Goal: Task Accomplishment & Management: Use online tool/utility

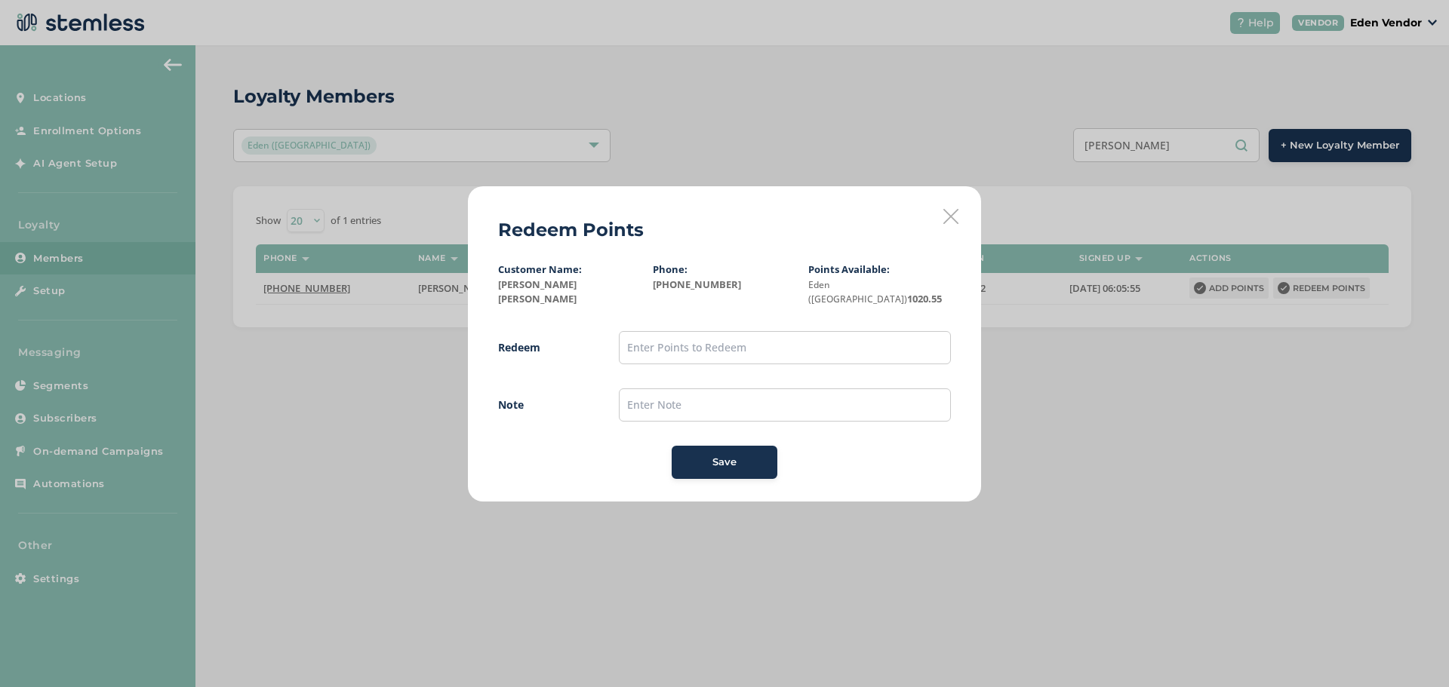
click at [1175, 150] on div "Redeem Points Customer Name: [PERSON_NAME] [PERSON_NAME] Phone: [PHONE_NUMBER] …" at bounding box center [724, 343] width 1449 height 687
click at [1185, 147] on div "Redeem Points Customer Name: [PERSON_NAME] [PERSON_NAME] Phone: [PHONE_NUMBER] …" at bounding box center [724, 343] width 1449 height 687
click at [945, 221] on icon at bounding box center [950, 216] width 15 height 15
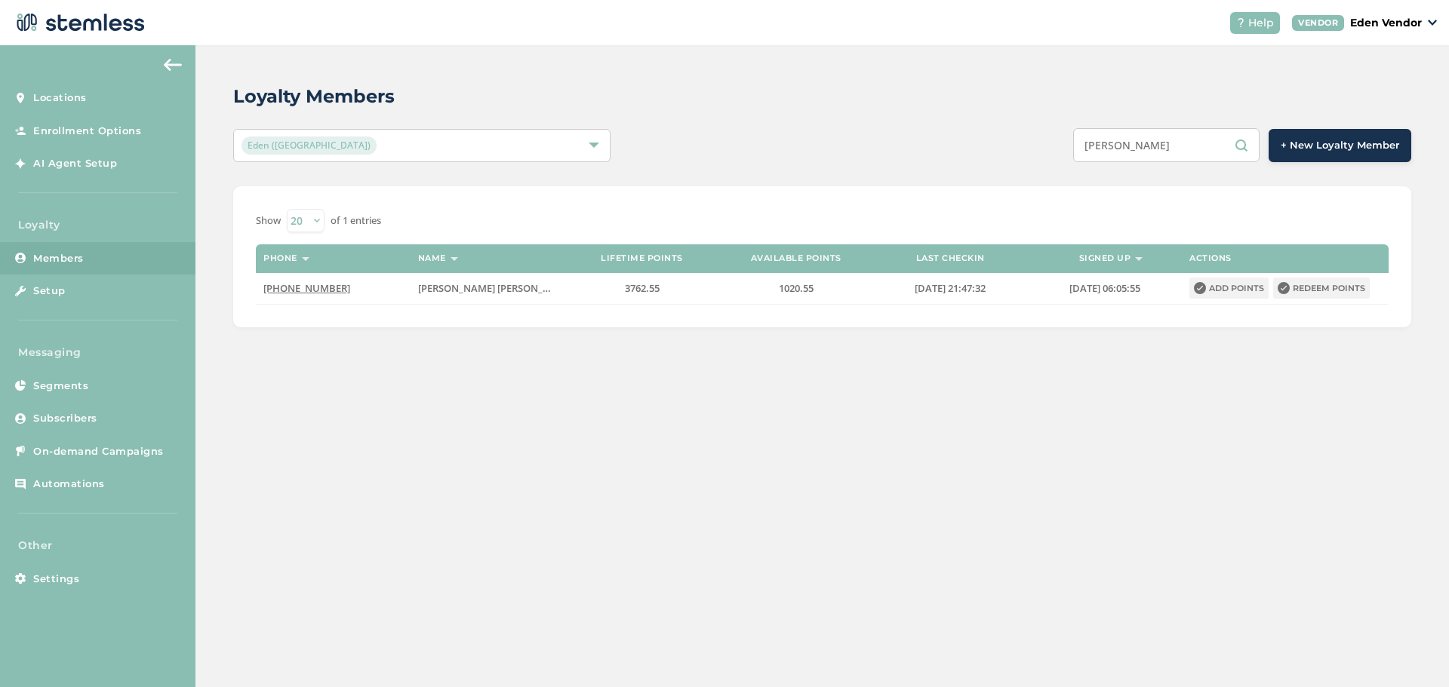
drag, startPoint x: 1188, startPoint y: 149, endPoint x: 884, endPoint y: 171, distance: 304.8
click at [880, 173] on div "Loyalty Members Eden (Okmulgee) [PERSON_NAME] + New Loyalty Member Show 20 50 1…" at bounding box center [821, 205] width 1253 height 320
type input "[PERSON_NAME]"
click at [1317, 290] on button "Redeem points" at bounding box center [1321, 288] width 97 height 21
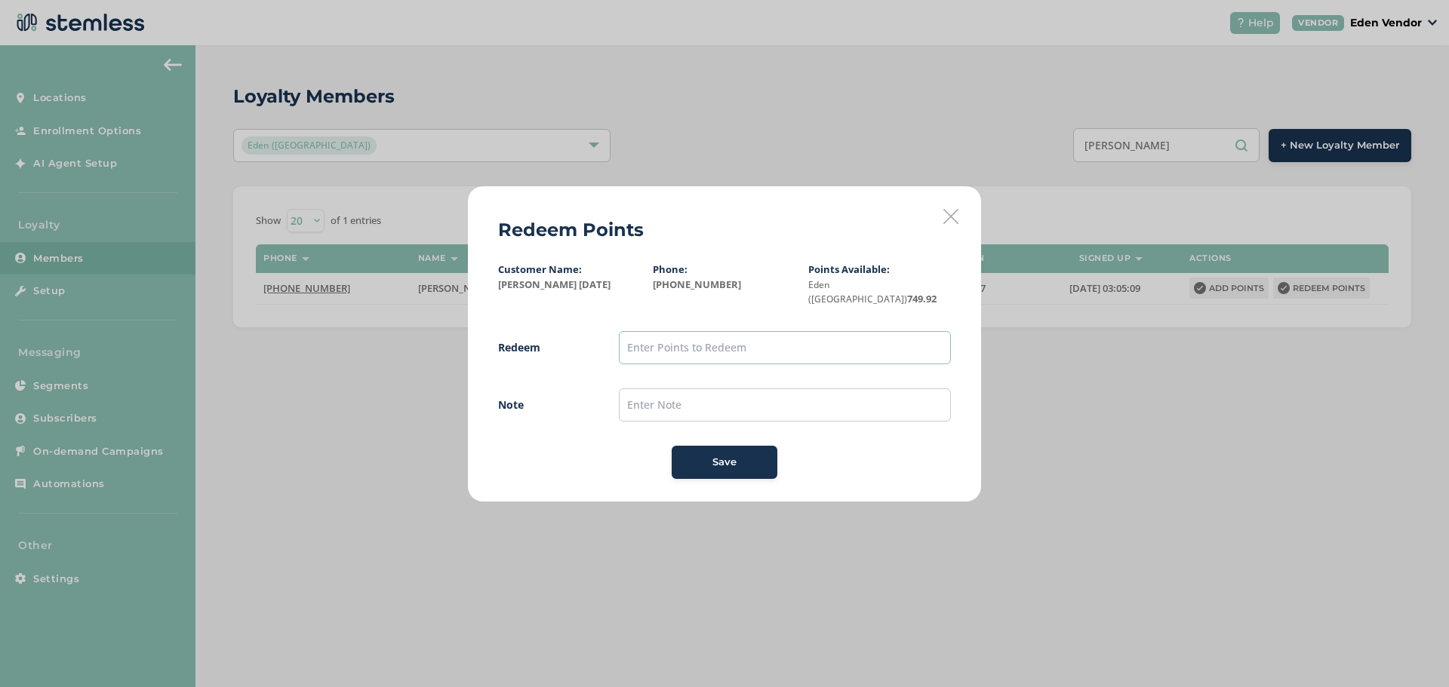
click at [690, 341] on input "text" at bounding box center [785, 347] width 332 height 33
type input "700"
click at [693, 389] on input "text" at bounding box center [785, 405] width 332 height 33
type input "[DATE]"
click at [744, 455] on div "Save" at bounding box center [724, 462] width 81 height 15
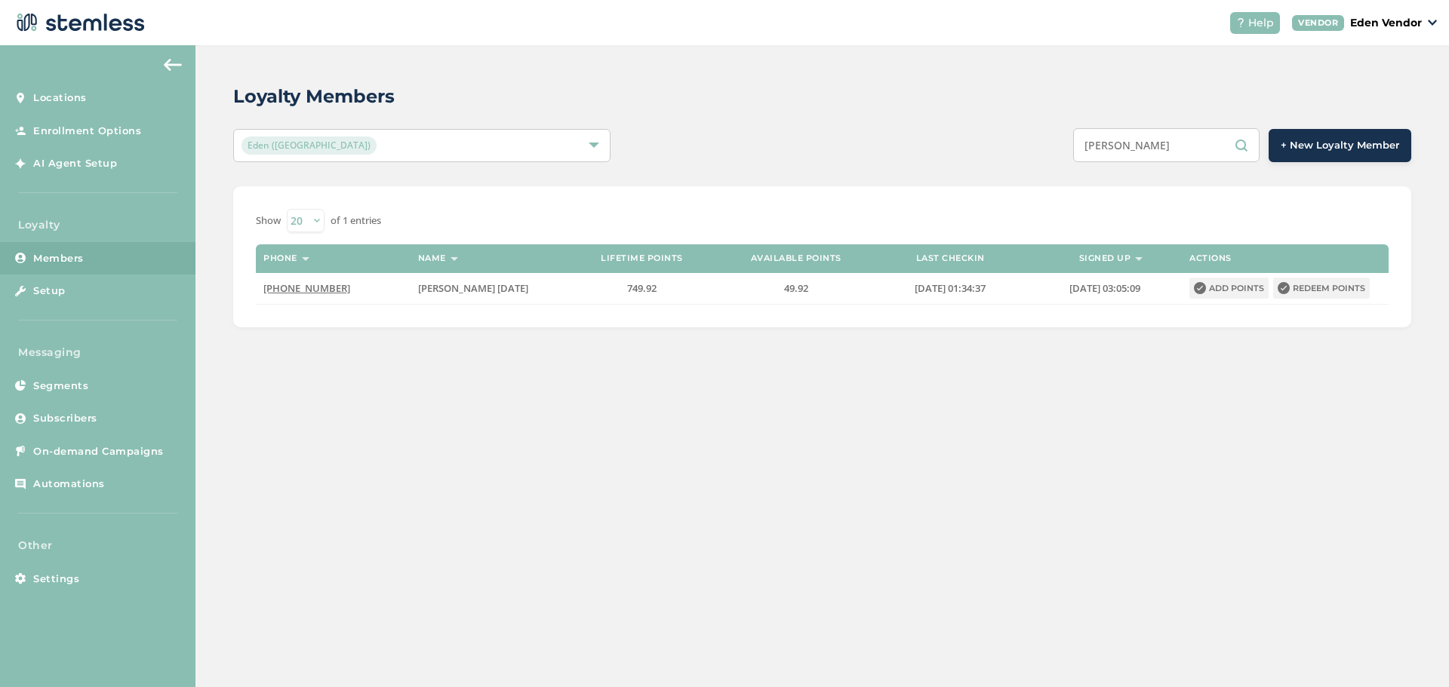
click at [1187, 143] on input "[PERSON_NAME]" at bounding box center [1166, 145] width 186 height 34
click at [1185, 143] on input "[PERSON_NAME]" at bounding box center [1166, 145] width 186 height 34
click at [1185, 143] on input "KARA RA" at bounding box center [1166, 145] width 186 height 34
type input "K"
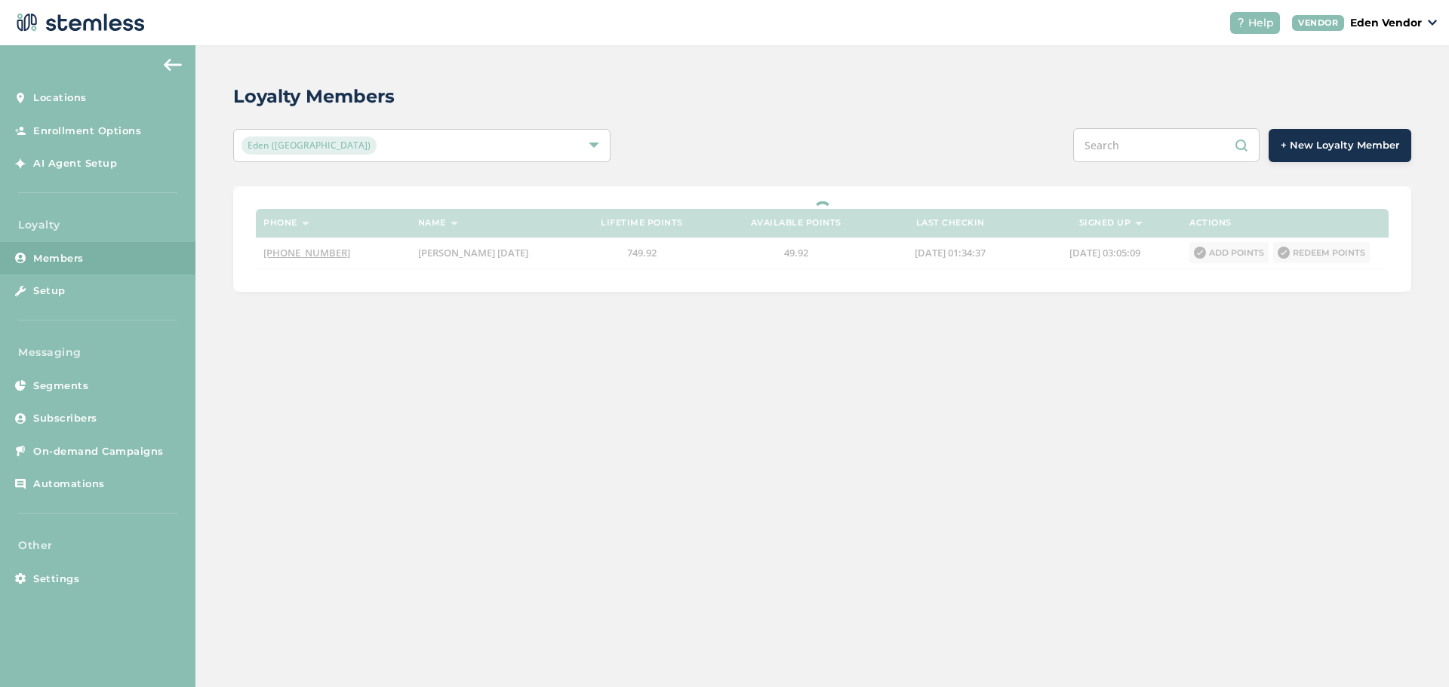
paste input "[PERSON_NAME]"
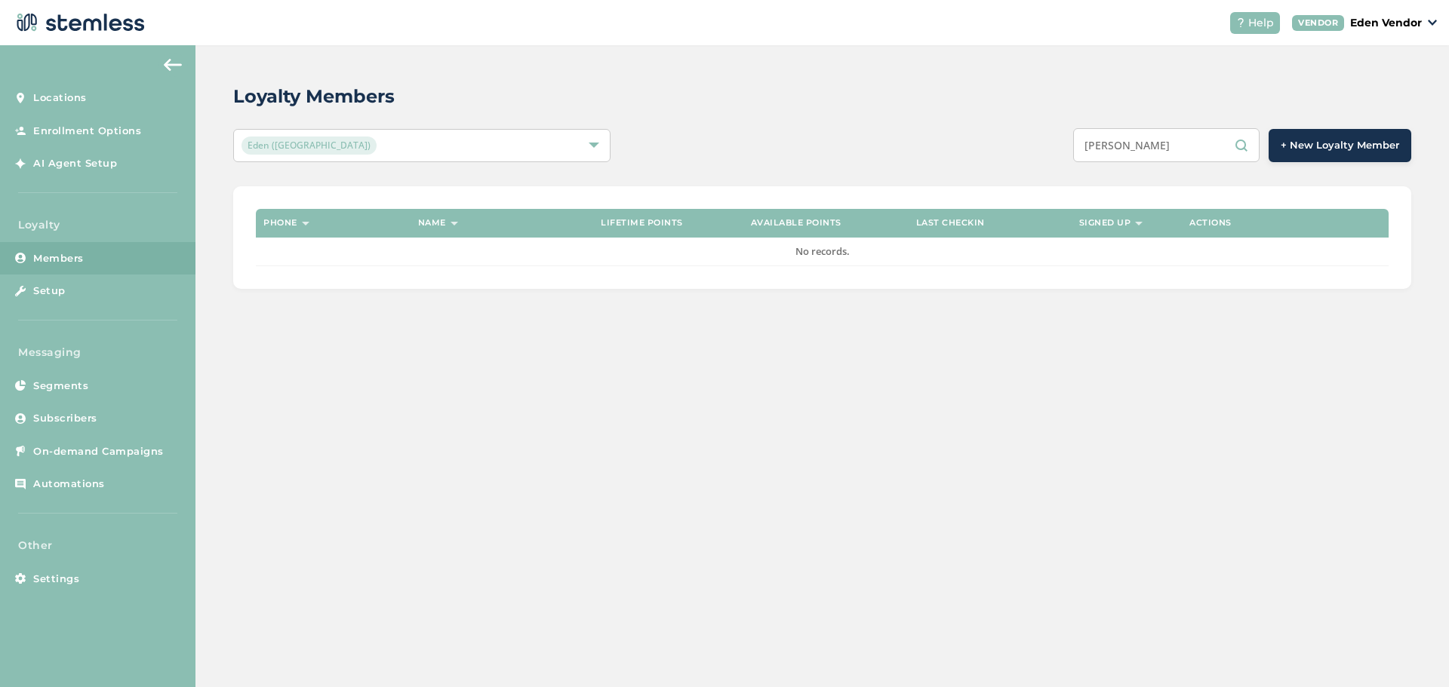
click at [1181, 142] on input "[PERSON_NAME]" at bounding box center [1166, 145] width 186 height 34
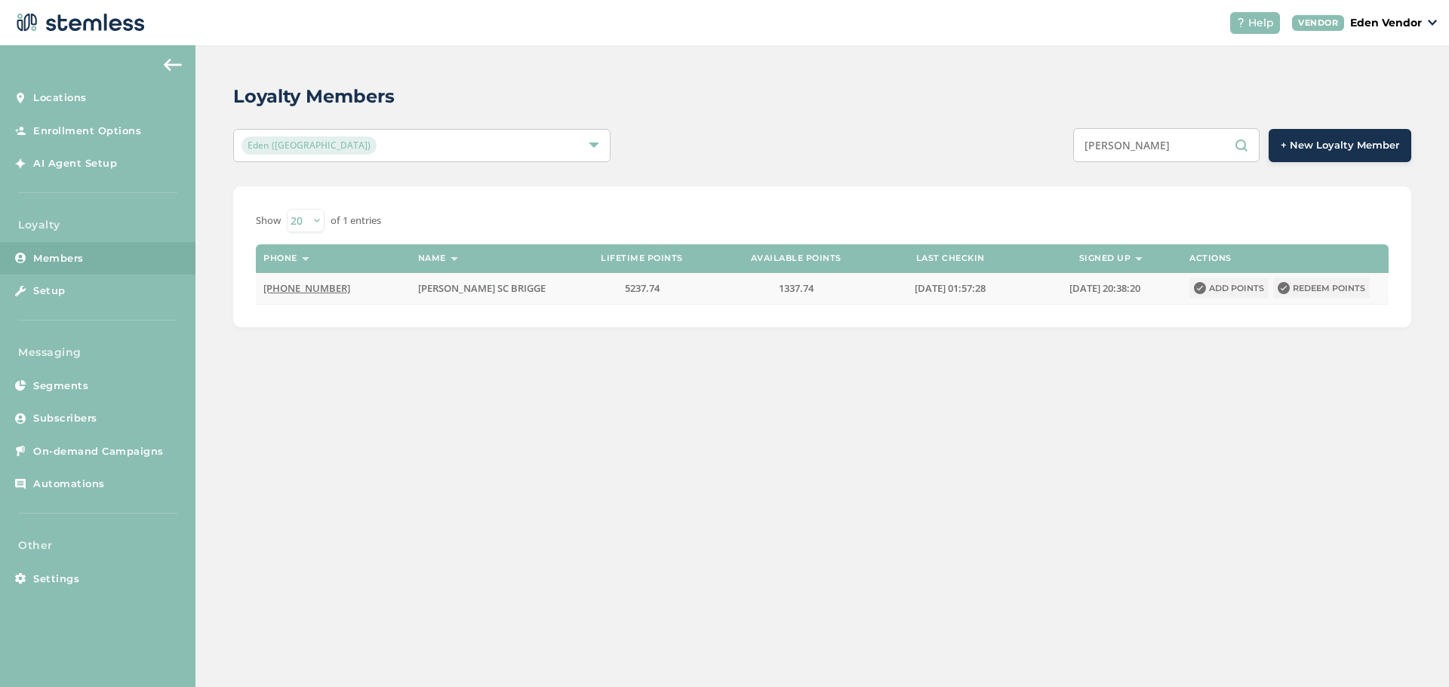
type input "[PERSON_NAME]"
click at [1333, 285] on button "Redeem points" at bounding box center [1321, 288] width 97 height 21
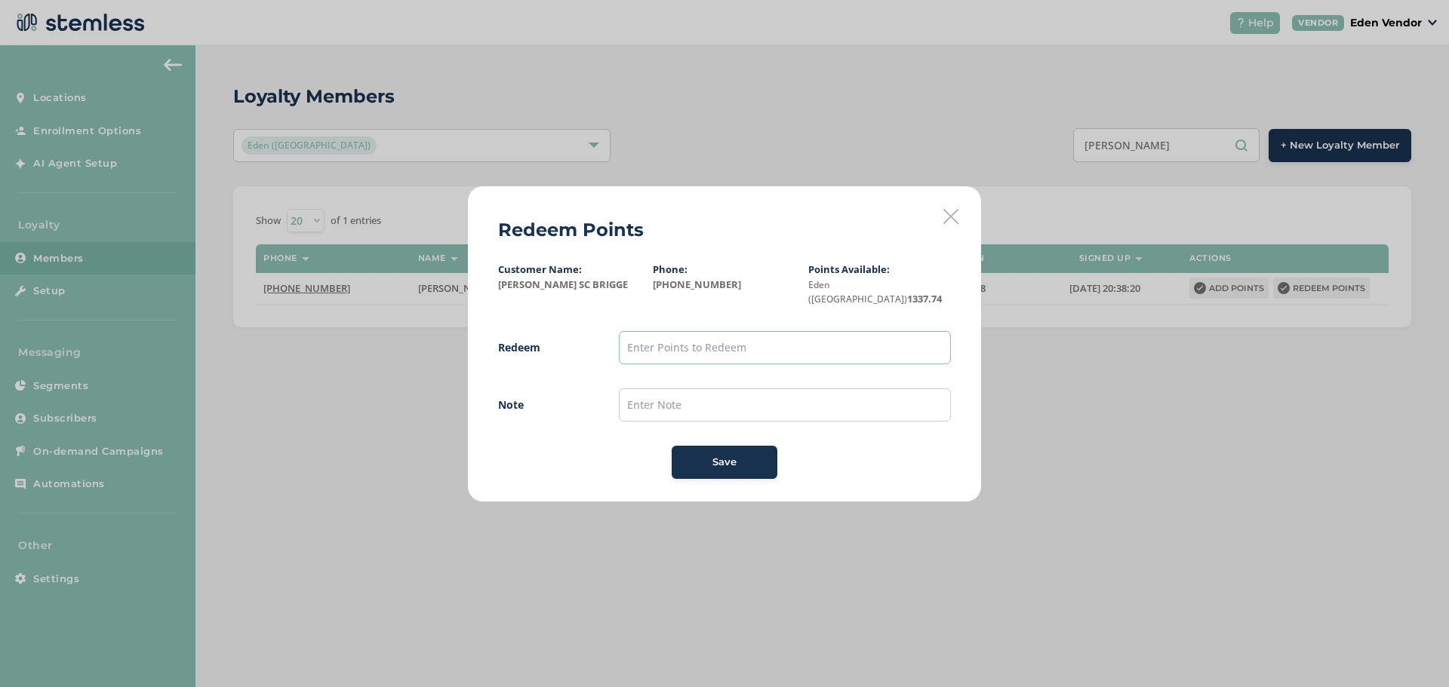
click at [706, 331] on input "text" at bounding box center [785, 347] width 332 height 33
type input "1300"
click at [948, 223] on icon at bounding box center [950, 216] width 15 height 15
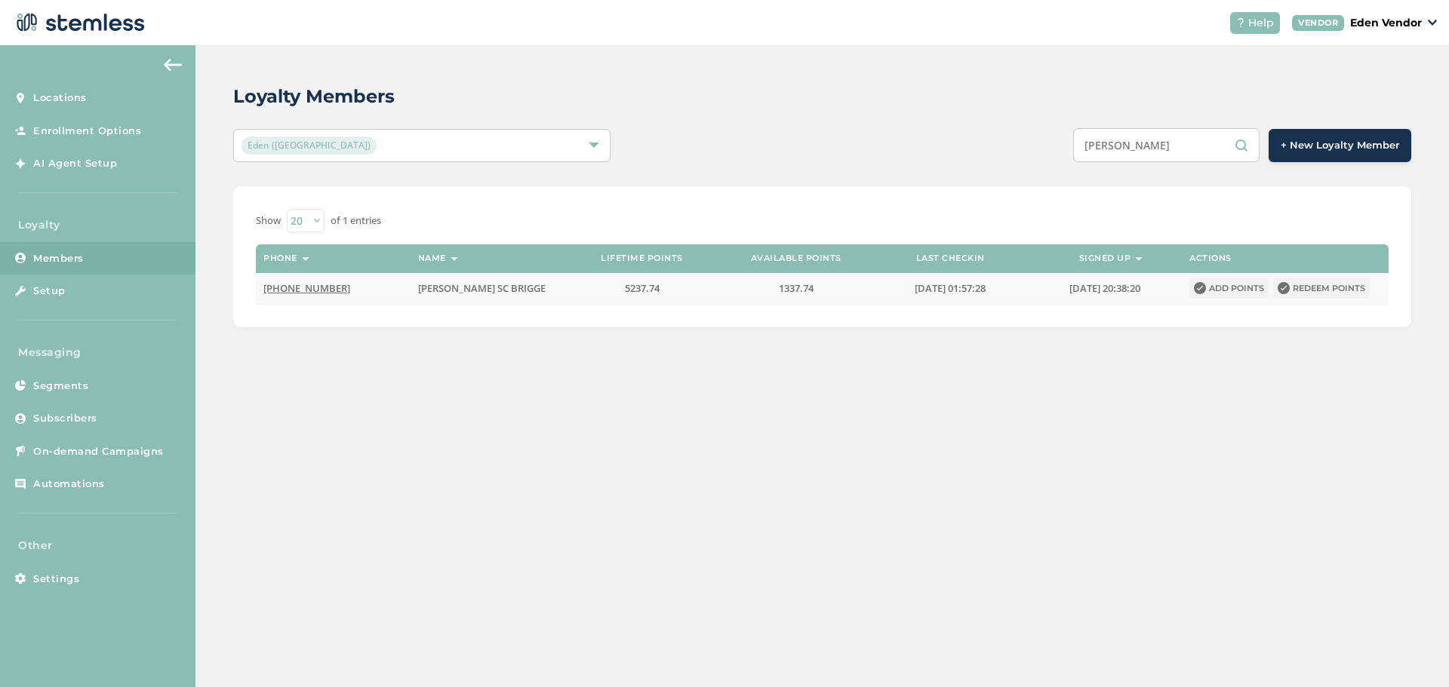
click at [1323, 291] on button "Redeem points" at bounding box center [1321, 288] width 97 height 21
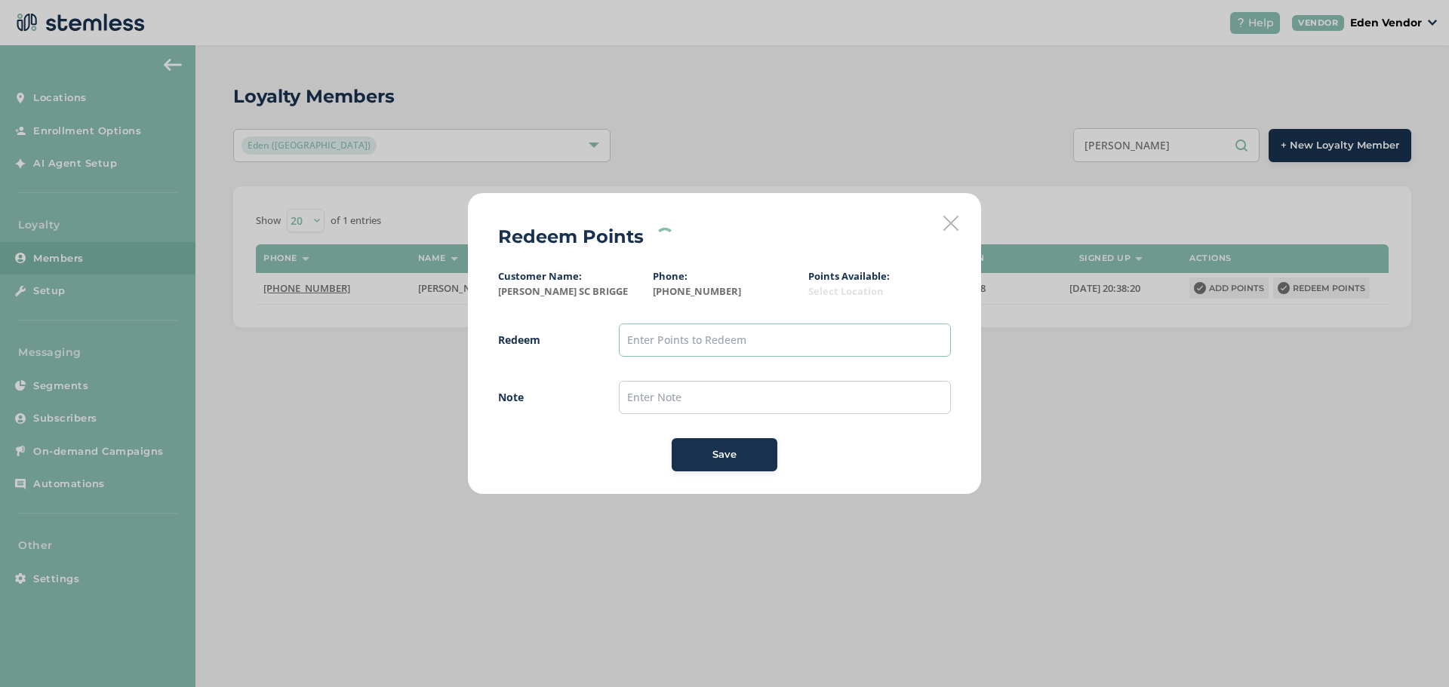
click at [861, 346] on input "text" at bounding box center [785, 340] width 332 height 33
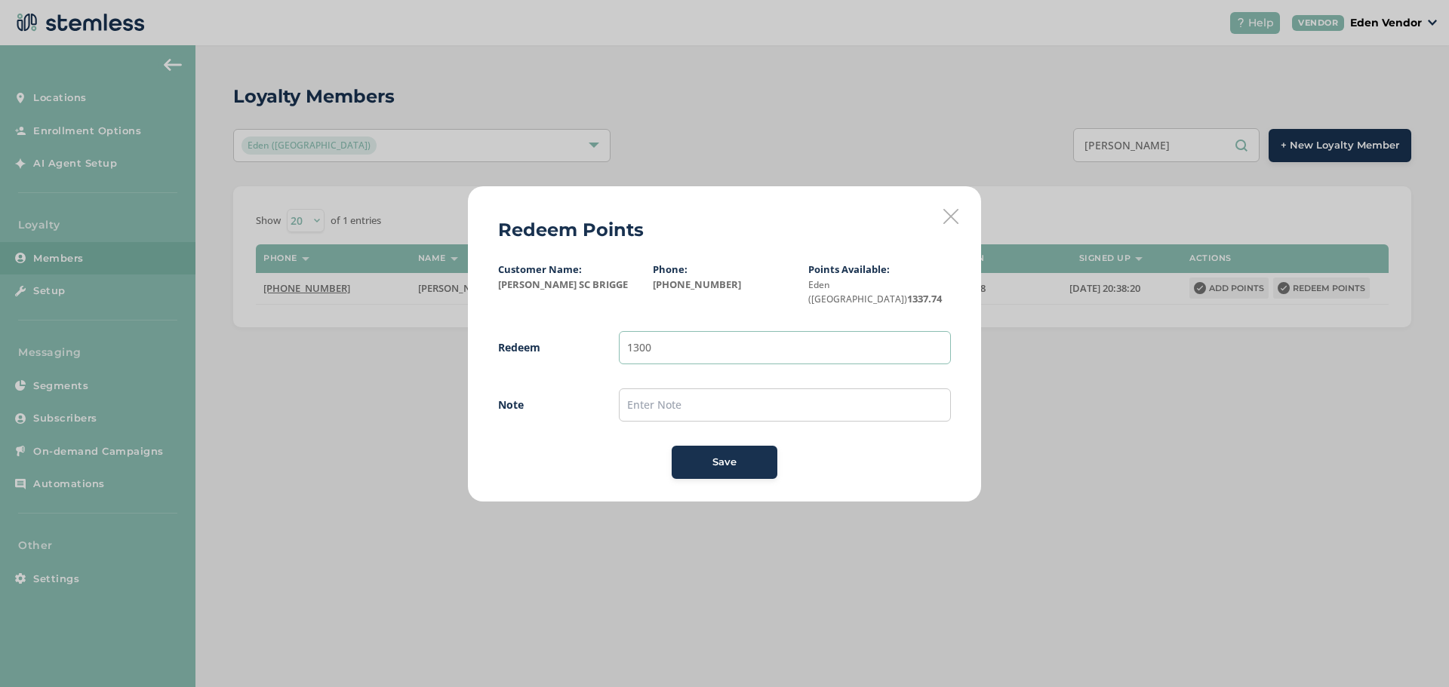
type input "1300"
click at [842, 389] on input "text" at bounding box center [785, 405] width 332 height 33
type input "[DATE]"
click at [720, 464] on button "Save" at bounding box center [724, 462] width 106 height 33
